Goal: Information Seeking & Learning: Learn about a topic

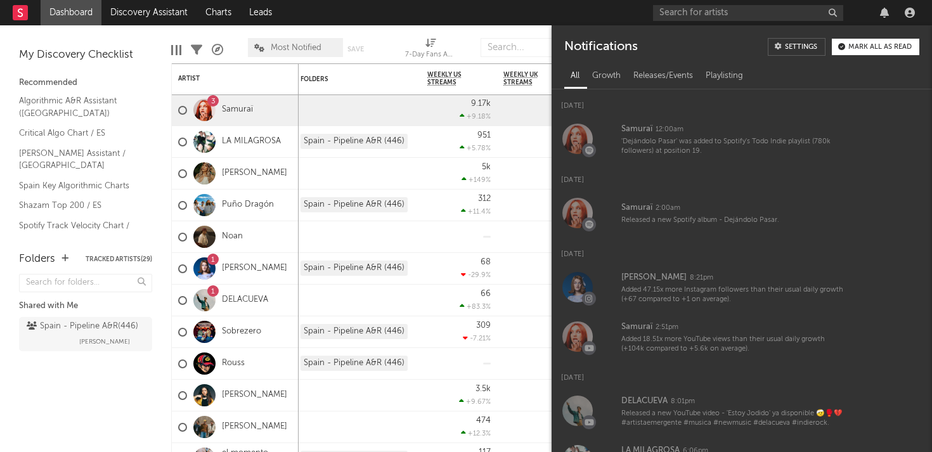
click at [860, 44] on div "Mark all as read" at bounding box center [880, 47] width 63 height 7
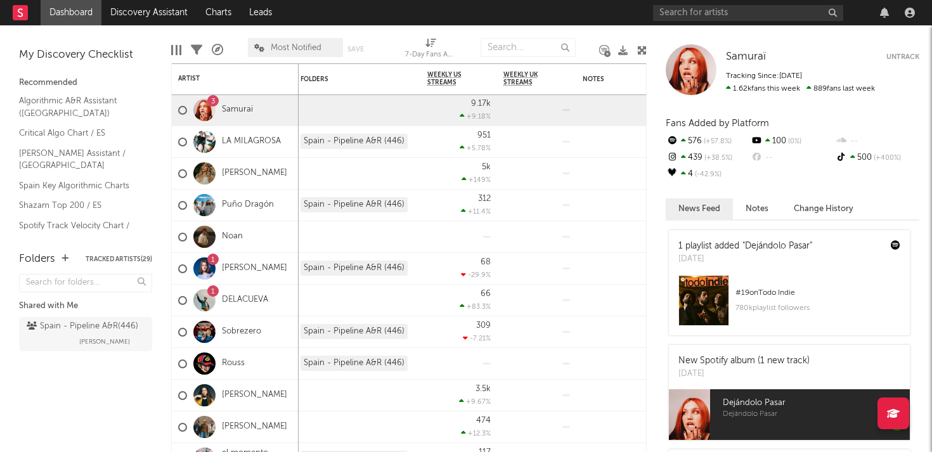
click at [890, 13] on div at bounding box center [884, 13] width 19 height 10
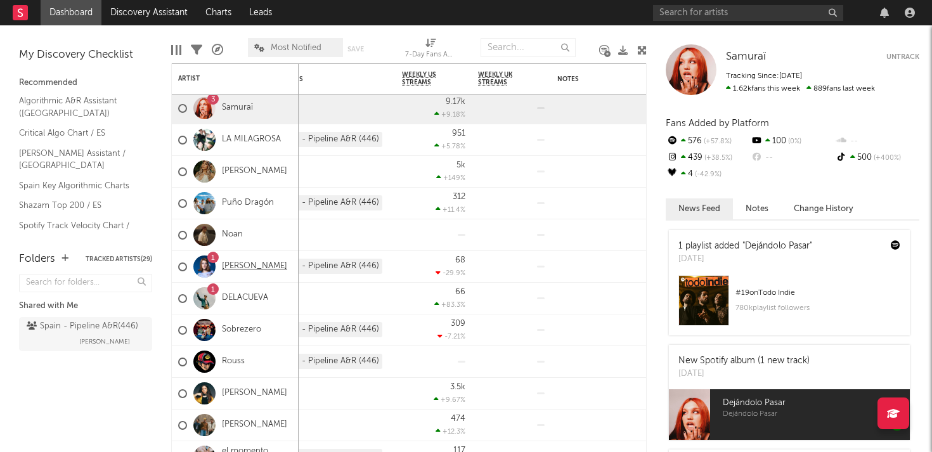
click at [231, 265] on link "[PERSON_NAME]" at bounding box center [254, 266] width 65 height 11
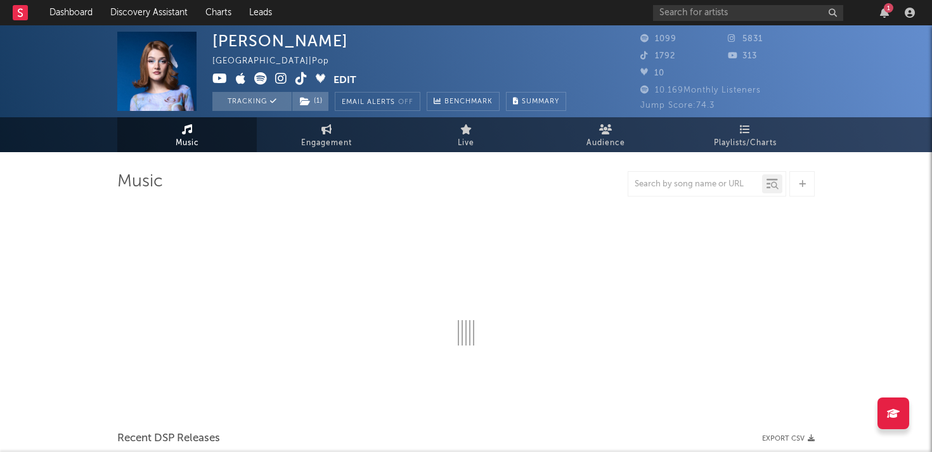
select select "1w"
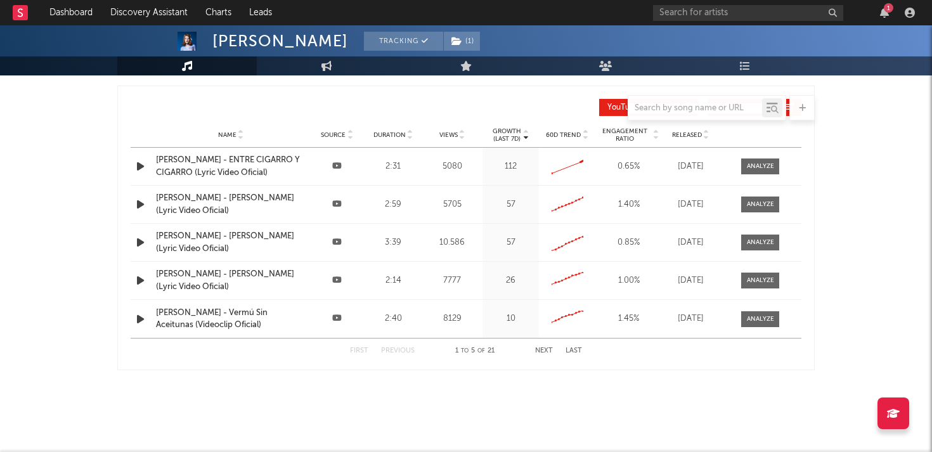
scroll to position [1184, 0]
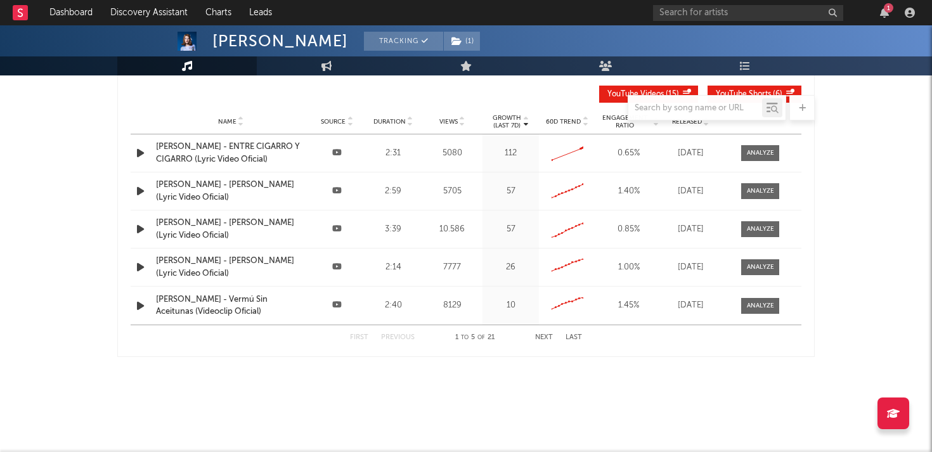
click at [335, 153] on icon at bounding box center [337, 152] width 10 height 8
click at [263, 141] on div "[PERSON_NAME] - ENTRE CIGARRO Y CIGARRO (Lyric Video Oficial)" at bounding box center [231, 153] width 150 height 25
